Goal: Information Seeking & Learning: Learn about a topic

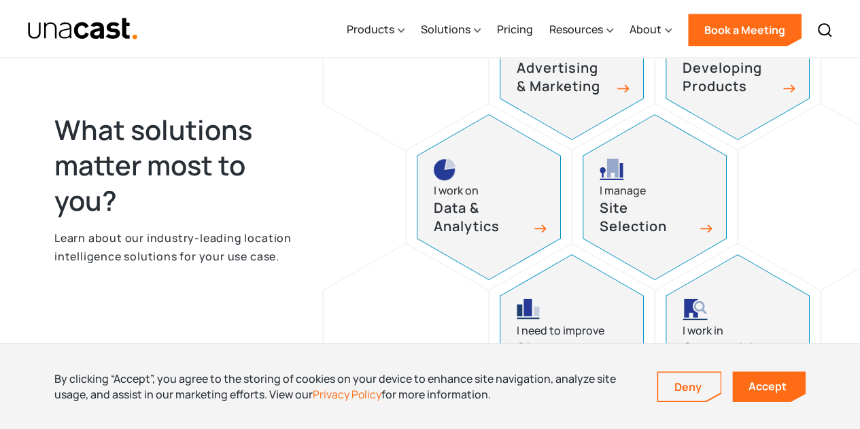
scroll to position [693, 0]
click at [467, 26] on div "Solutions" at bounding box center [446, 29] width 50 height 16
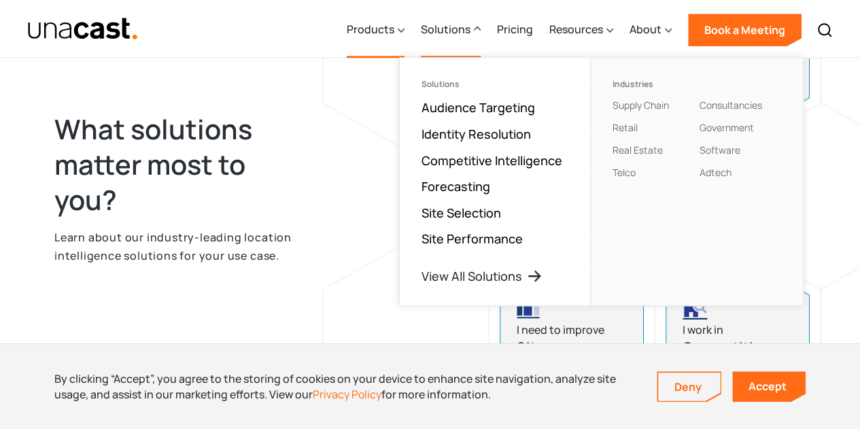
click at [378, 36] on div "Products" at bounding box center [371, 29] width 48 height 16
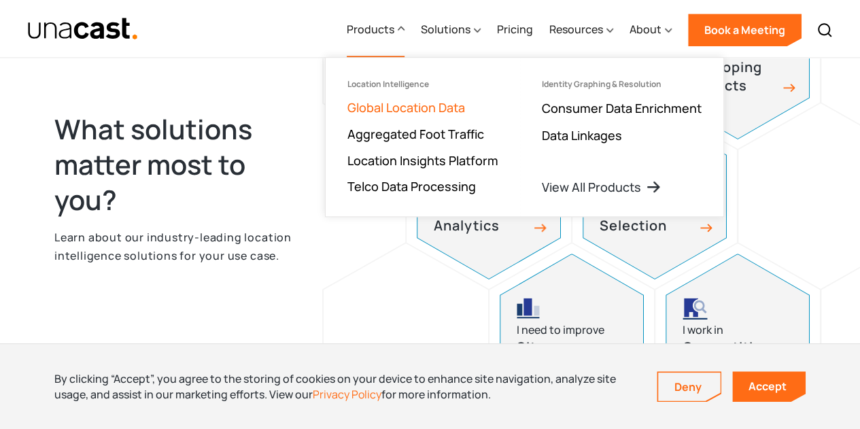
click at [435, 107] on link "Global Location Data" at bounding box center [407, 107] width 118 height 16
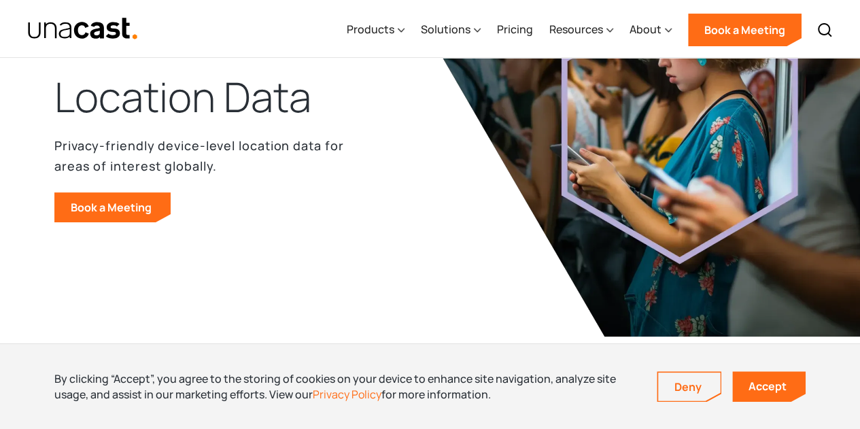
scroll to position [152, 0]
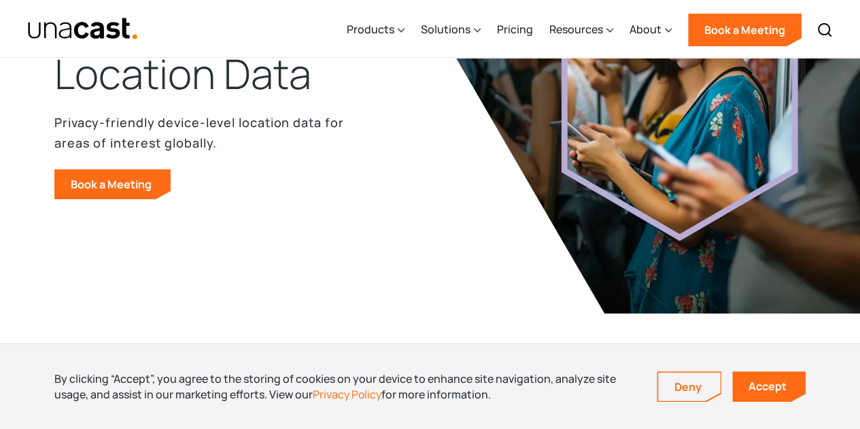
click at [484, 210] on img at bounding box center [668, 109] width 603 height 408
click at [704, 394] on link "Deny" at bounding box center [689, 387] width 63 height 29
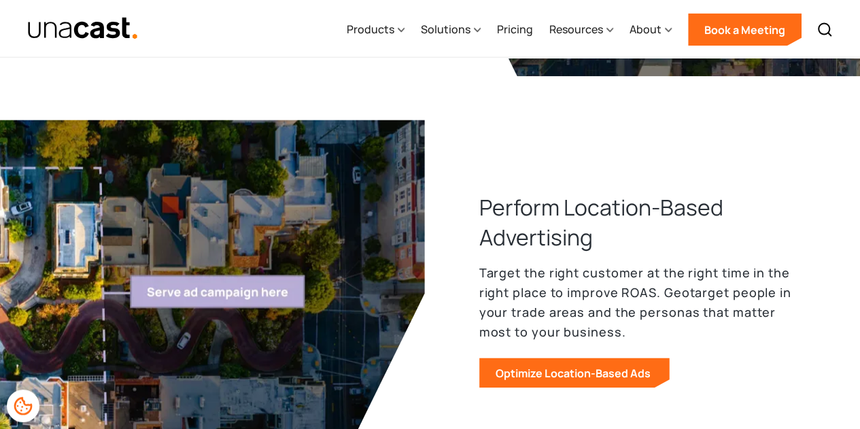
scroll to position [1310, 0]
